Goal: Transaction & Acquisition: Purchase product/service

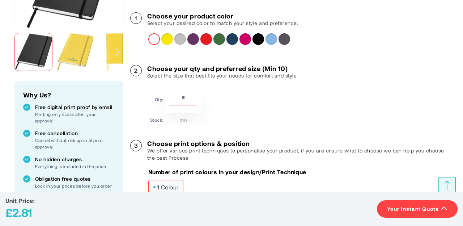
scroll to position [153, 0]
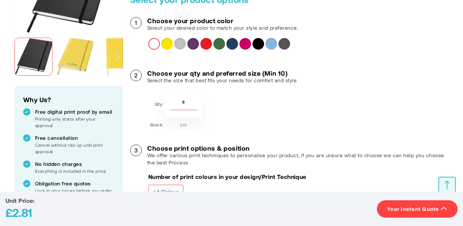
click at [189, 99] on input "**" at bounding box center [183, 104] width 27 height 12
type input "*"
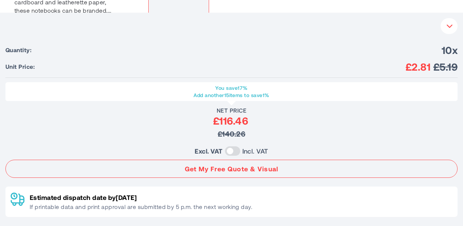
scroll to position [421, 0]
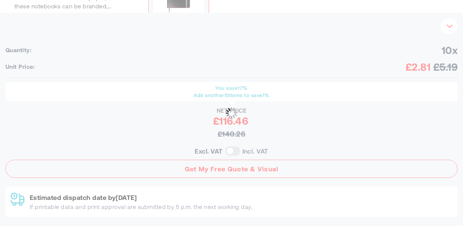
click at [448, 26] on body "Please wait... The store will not work correctly when cookies are disabled. Ski…" at bounding box center [231, 187] width 463 height 1216
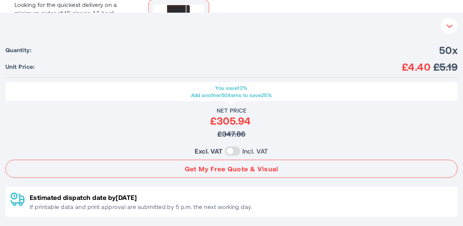
scroll to position [394, 0]
click at [448, 28] on icon "button" at bounding box center [449, 26] width 7 height 7
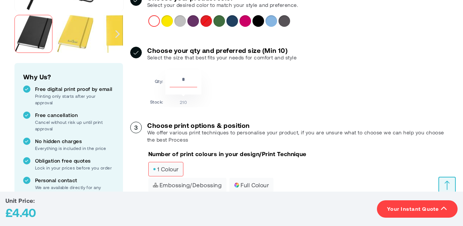
scroll to position [174, 0]
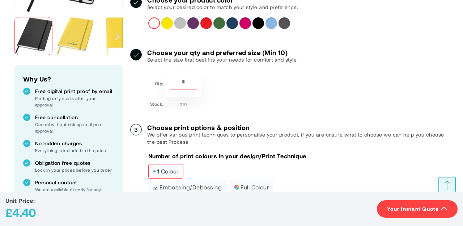
click at [186, 81] on input "**" at bounding box center [183, 83] width 27 height 12
type input "*"
type input "**"
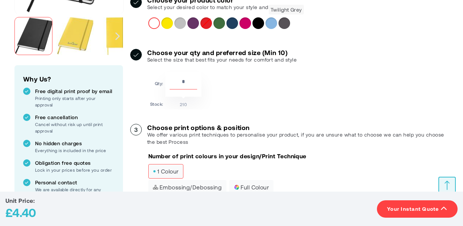
click at [281, 23] on div "Twilight Grey" at bounding box center [284, 23] width 12 height 12
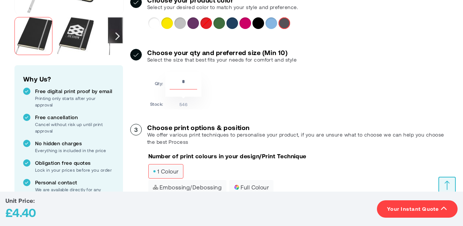
click at [406, 209] on span "Your Instant Quote" at bounding box center [413, 208] width 52 height 7
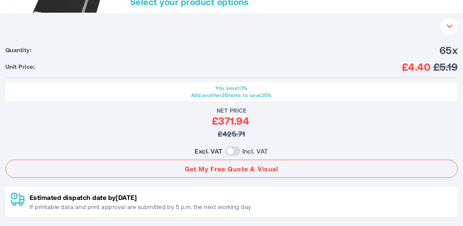
scroll to position [150, 0]
click at [449, 26] on icon "button" at bounding box center [449, 26] width 7 height 7
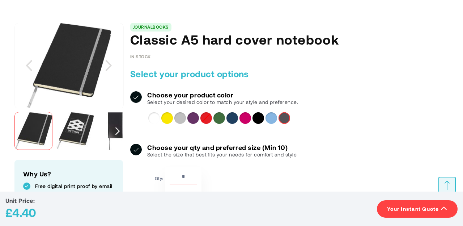
scroll to position [78, 0]
